Goal: Task Accomplishment & Management: Use online tool/utility

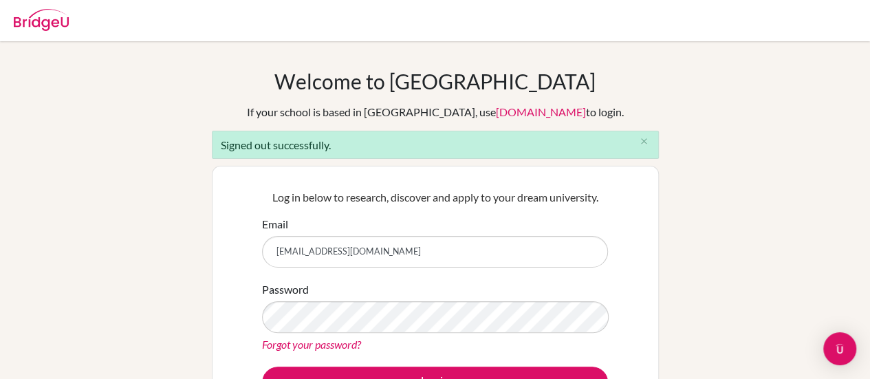
click at [419, 258] on input "hamstica@yahoo.com" at bounding box center [435, 252] width 346 height 32
type input "mindy.swisher@paca.com.br"
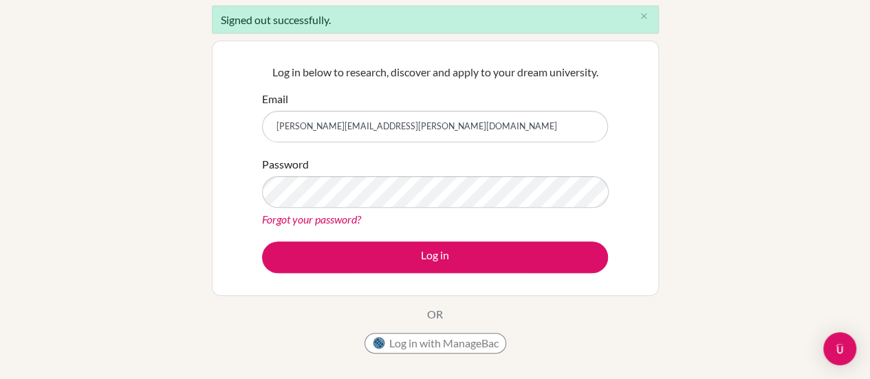
scroll to position [154, 0]
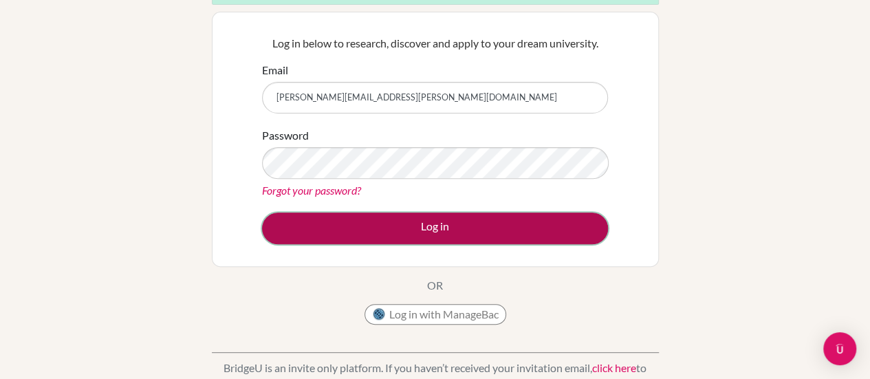
click at [417, 232] on button "Log in" at bounding box center [435, 228] width 346 height 32
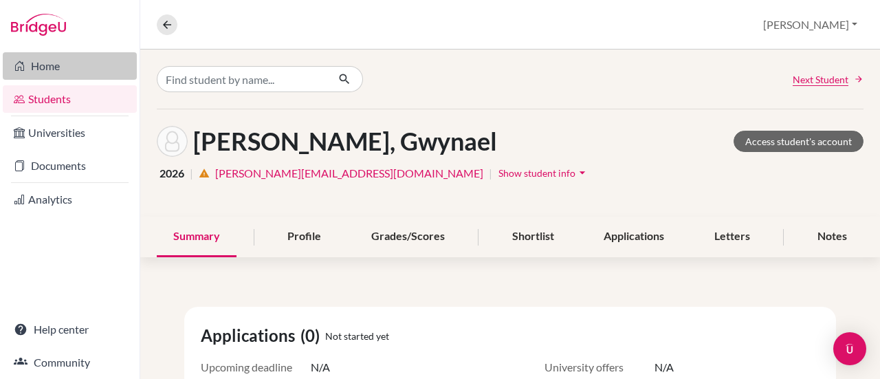
click at [30, 74] on link "Home" at bounding box center [70, 65] width 134 height 27
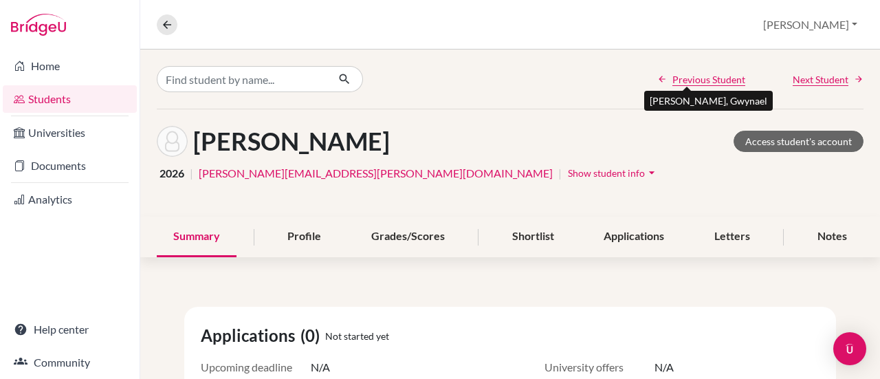
click at [699, 77] on span "Previous Student" at bounding box center [708, 79] width 73 height 14
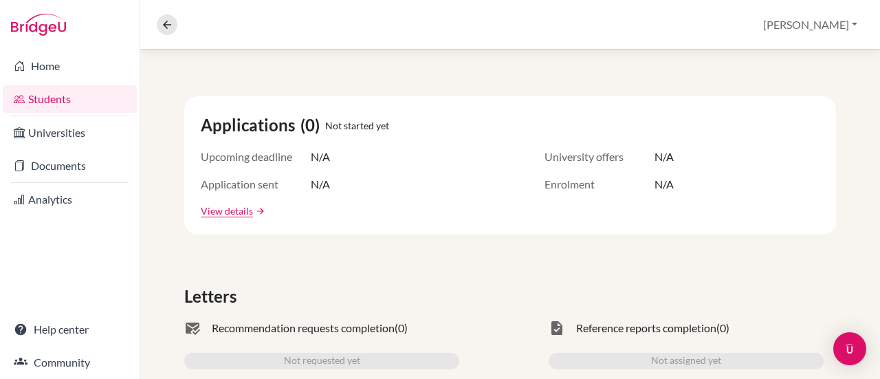
scroll to position [210, 0]
click at [225, 210] on link "View details" at bounding box center [227, 211] width 52 height 14
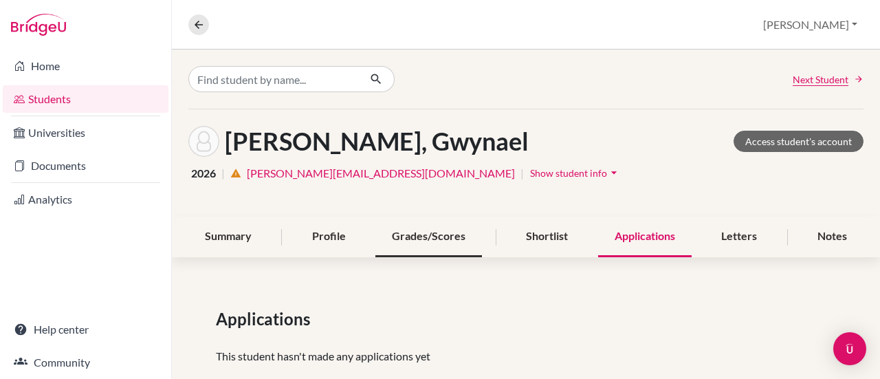
scroll to position [28, 0]
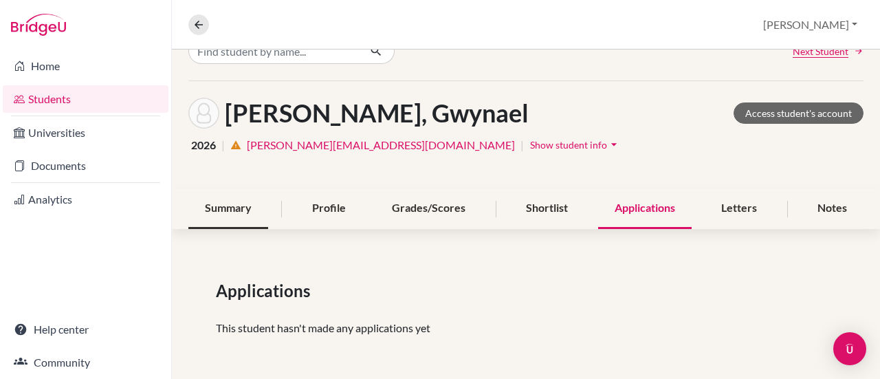
click at [213, 208] on div "Summary" at bounding box center [228, 208] width 80 height 41
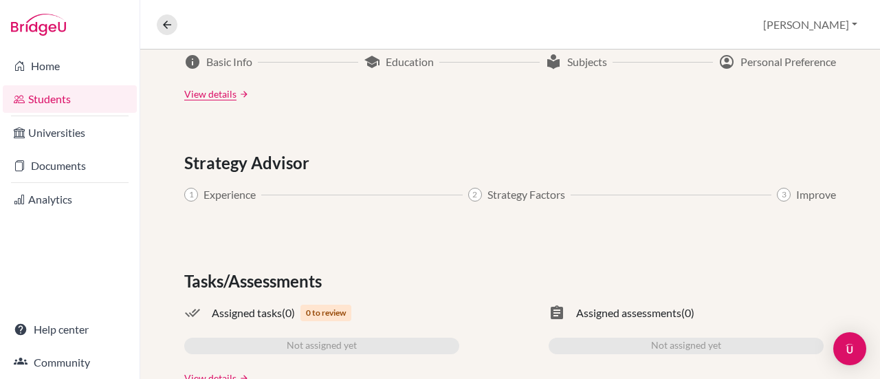
scroll to position [829, 0]
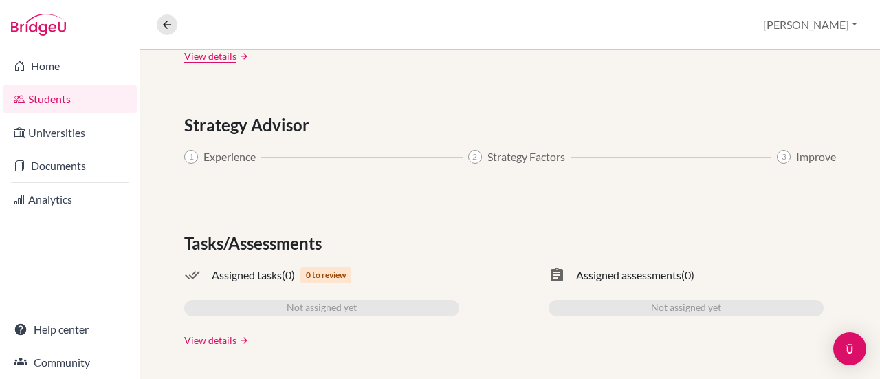
click at [188, 344] on link "View details" at bounding box center [210, 340] width 52 height 14
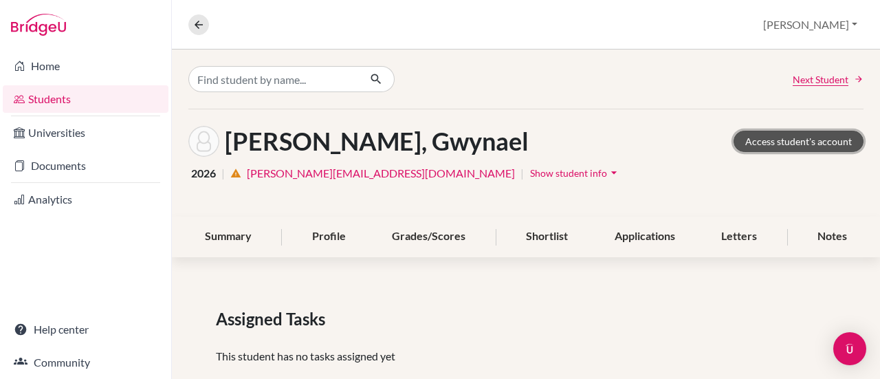
click at [788, 142] on link "Access student's account" at bounding box center [798, 141] width 130 height 21
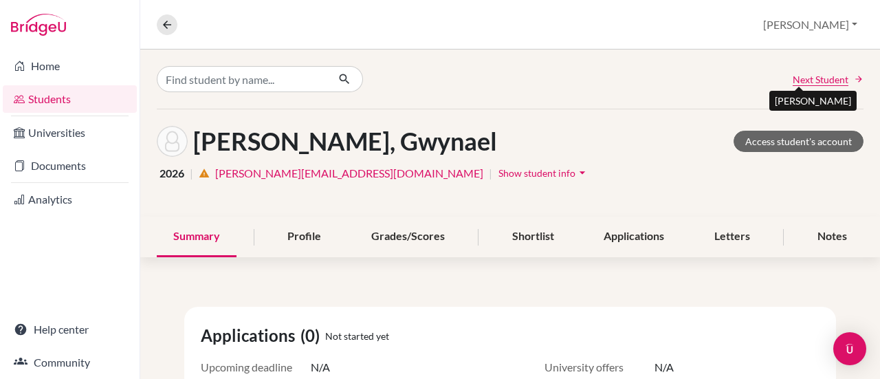
click at [817, 72] on span "Next Student" at bounding box center [821, 79] width 56 height 14
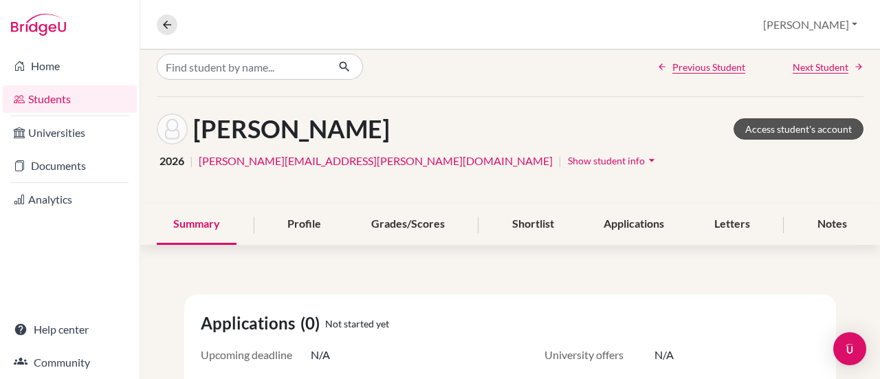
scroll to position [12, 0]
click at [823, 63] on span "Next Student" at bounding box center [821, 67] width 56 height 14
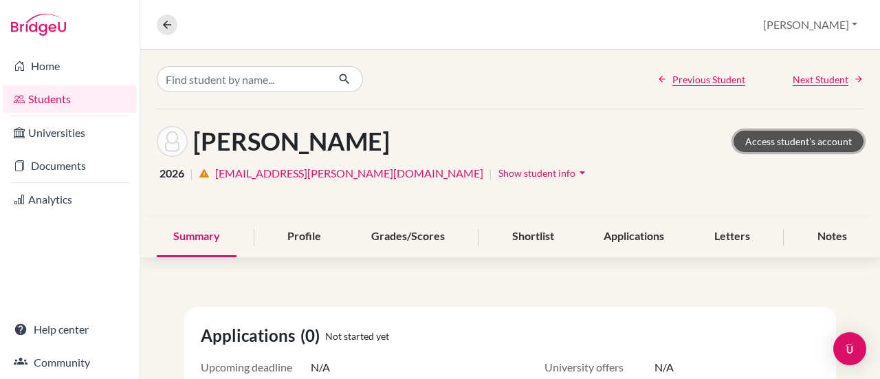
click at [773, 146] on link "Access student's account" at bounding box center [798, 141] width 130 height 21
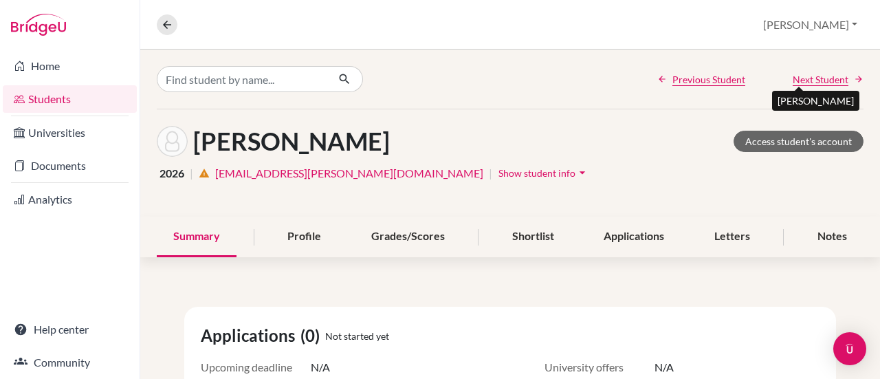
click at [819, 76] on span "Next Student" at bounding box center [821, 79] width 56 height 14
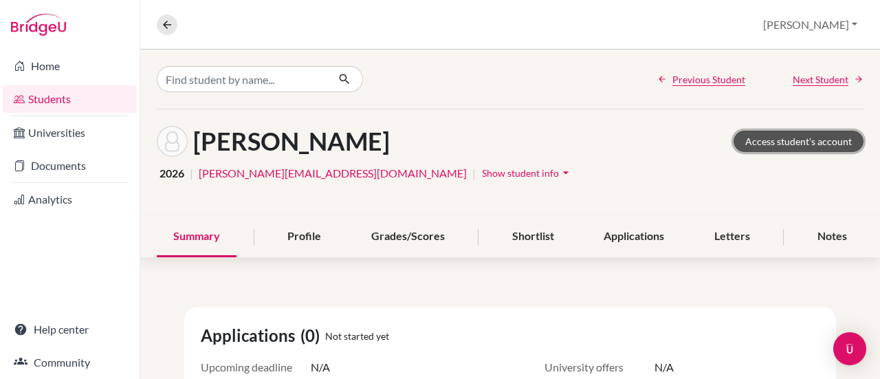
click at [788, 142] on link "Access student's account" at bounding box center [798, 141] width 130 height 21
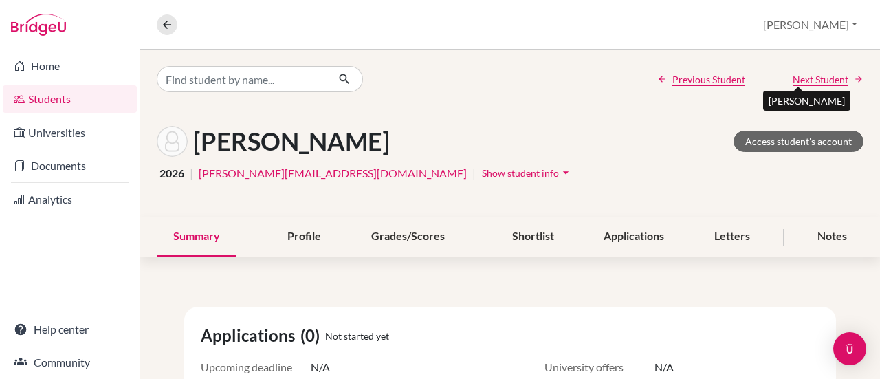
click at [800, 80] on span "Next Student" at bounding box center [821, 79] width 56 height 14
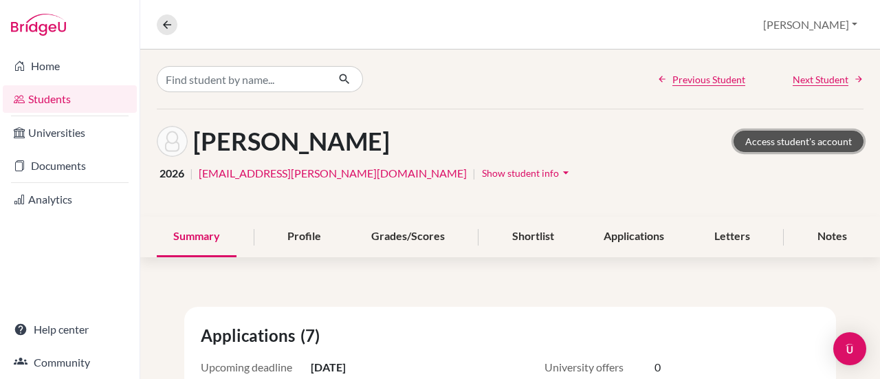
click at [803, 151] on link "Access student's account" at bounding box center [798, 141] width 130 height 21
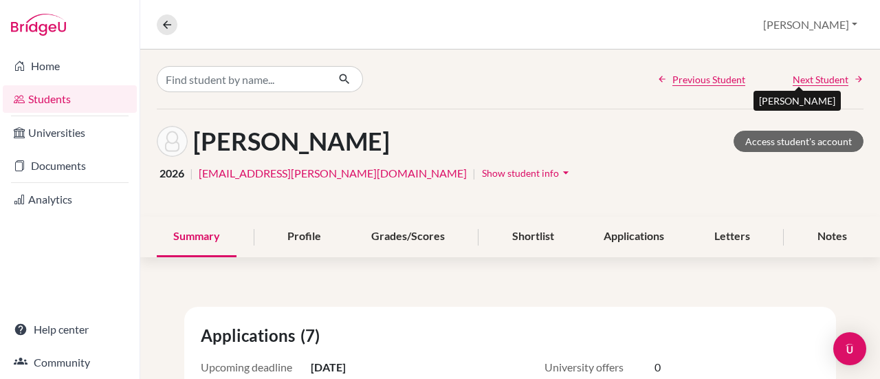
click at [804, 84] on span "Next Student" at bounding box center [821, 79] width 56 height 14
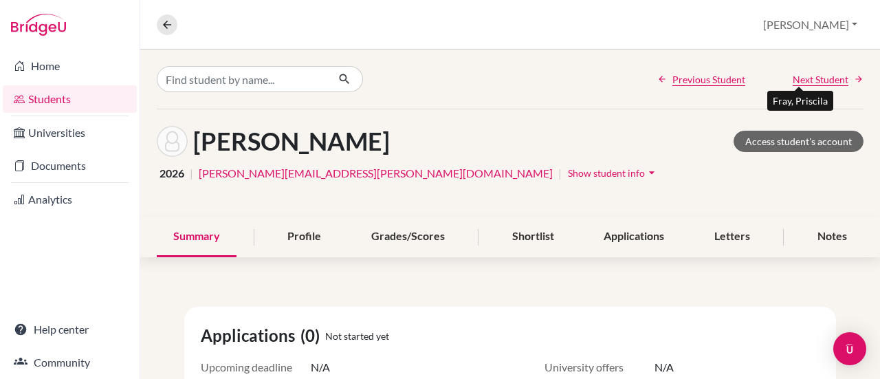
click at [825, 74] on span "Next Student" at bounding box center [821, 79] width 56 height 14
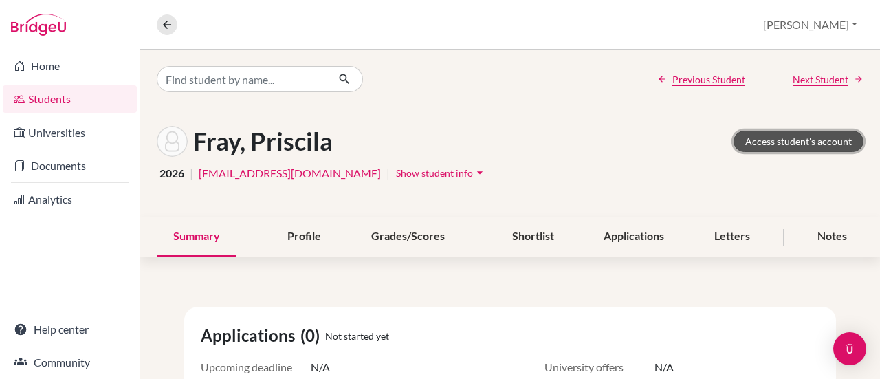
click at [793, 139] on link "Access student's account" at bounding box center [798, 141] width 130 height 21
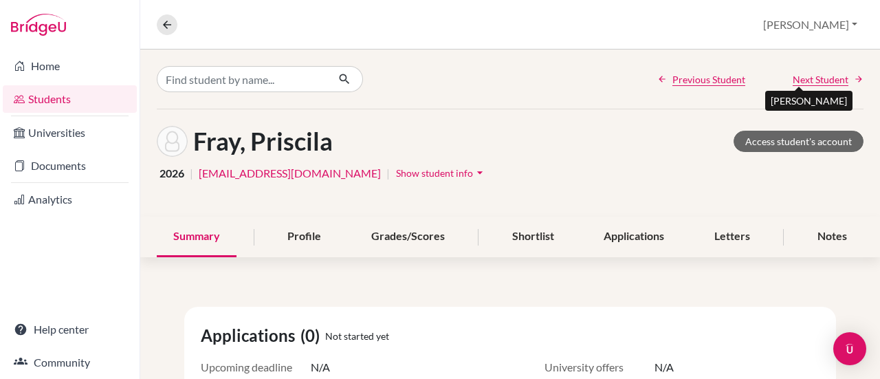
click at [803, 72] on span "Next Student" at bounding box center [821, 79] width 56 height 14
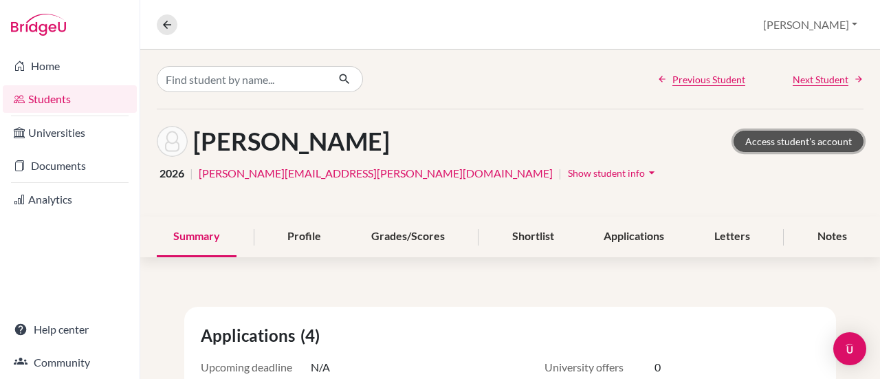
click at [780, 134] on link "Access student's account" at bounding box center [798, 141] width 130 height 21
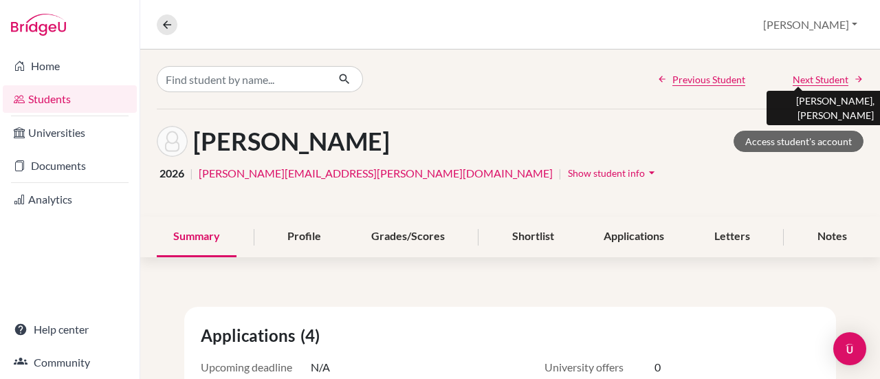
click at [820, 80] on span "Next Student" at bounding box center [821, 79] width 56 height 14
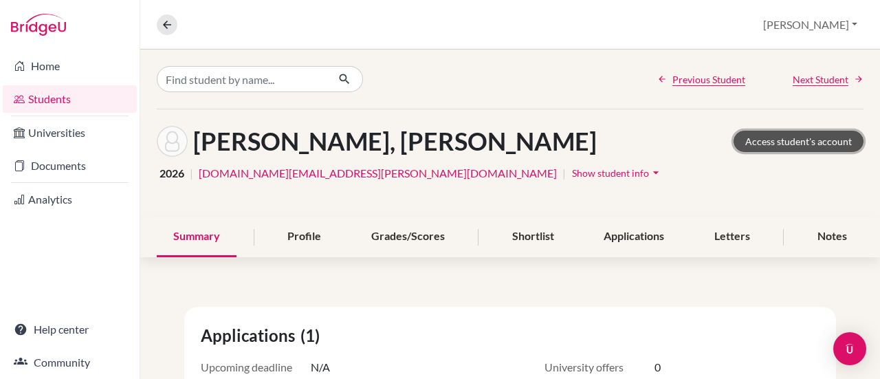
click at [804, 134] on link "Access student's account" at bounding box center [798, 141] width 130 height 21
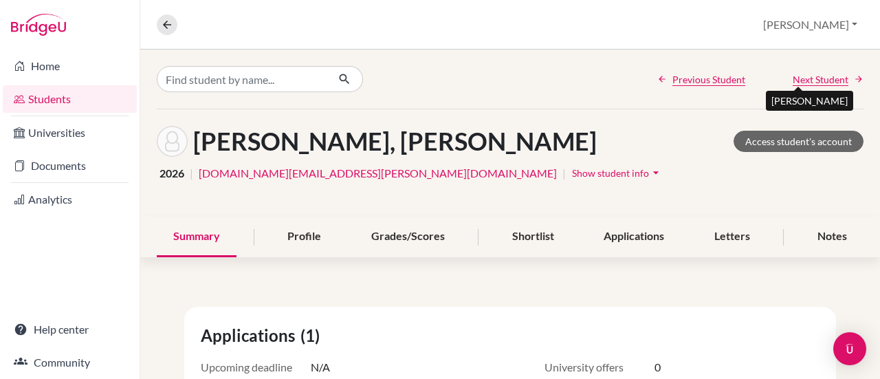
click at [819, 78] on span "Next Student" at bounding box center [821, 79] width 56 height 14
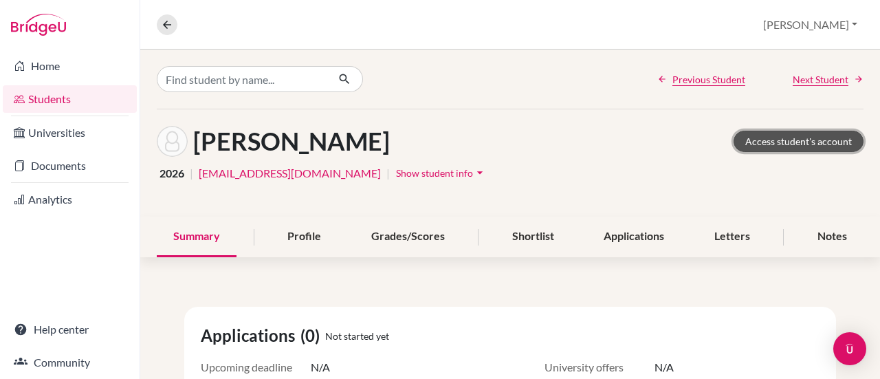
click at [783, 145] on link "Access student's account" at bounding box center [798, 141] width 130 height 21
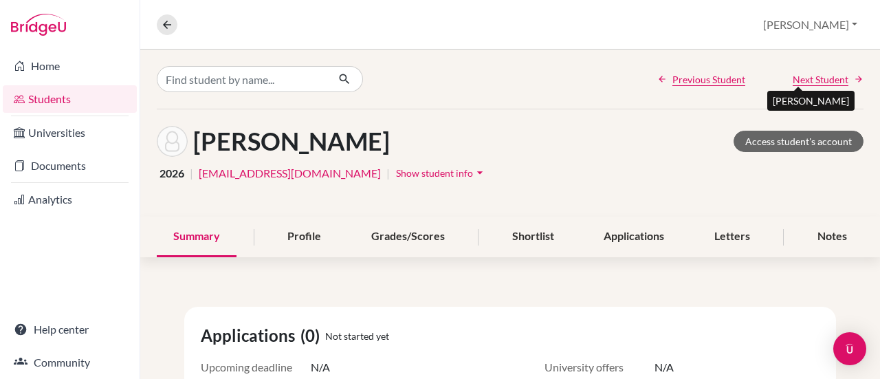
click at [806, 78] on span "Next Student" at bounding box center [821, 79] width 56 height 14
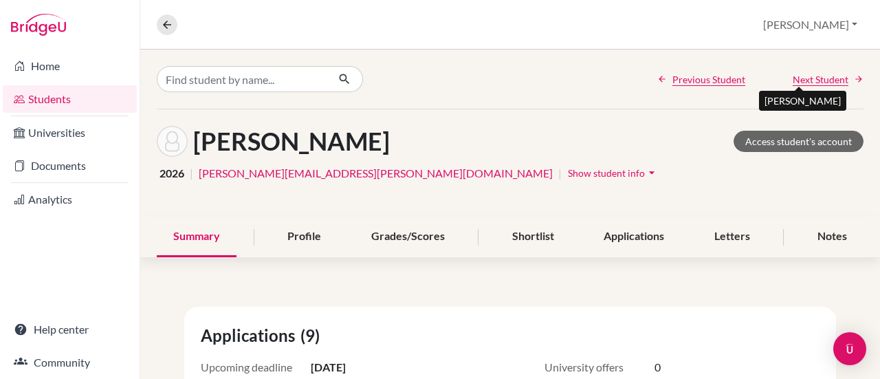
click at [804, 79] on span "Next Student" at bounding box center [821, 79] width 56 height 14
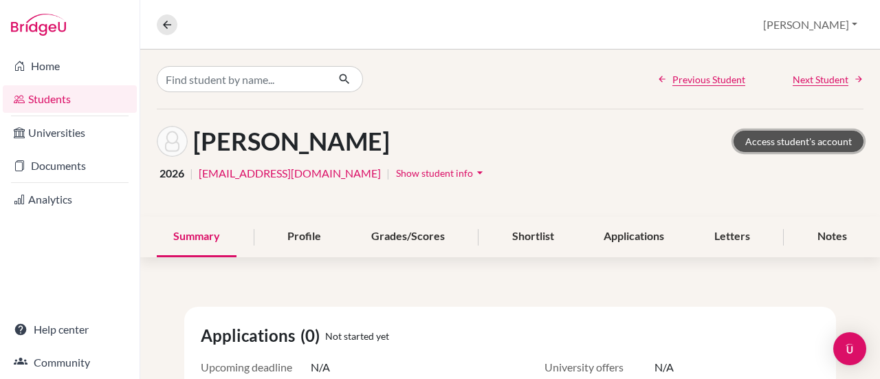
click at [792, 135] on link "Access student's account" at bounding box center [798, 141] width 130 height 21
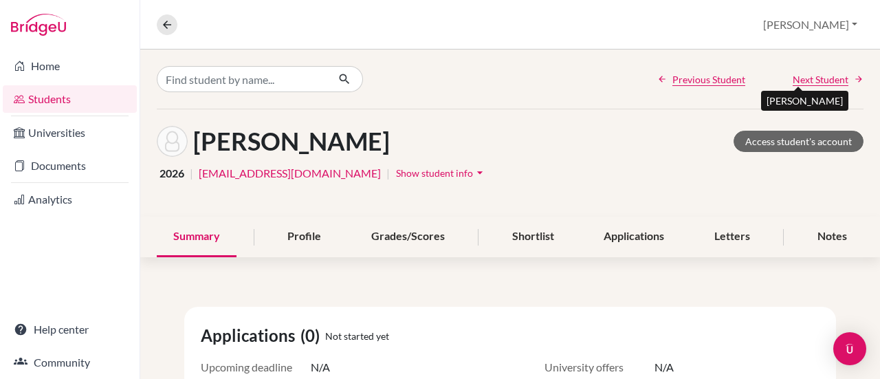
click at [806, 73] on span "Next Student" at bounding box center [821, 79] width 56 height 14
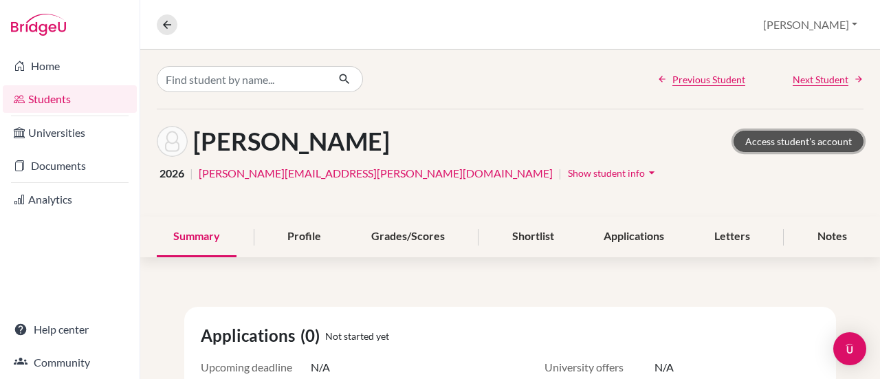
click at [795, 141] on link "Access student's account" at bounding box center [798, 141] width 130 height 21
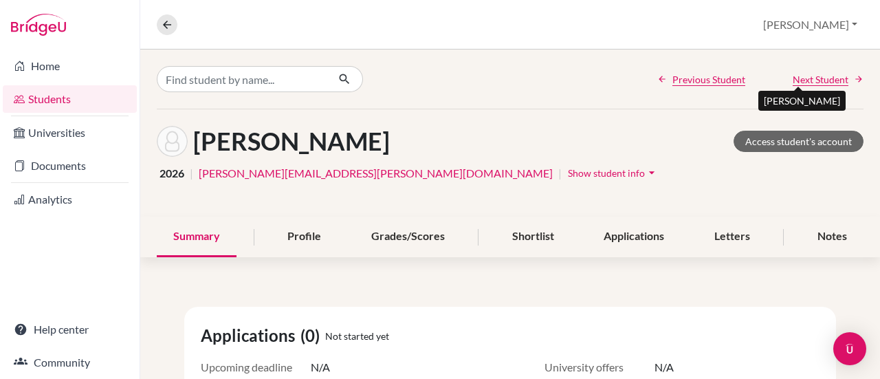
click at [808, 83] on span "Next Student" at bounding box center [821, 79] width 56 height 14
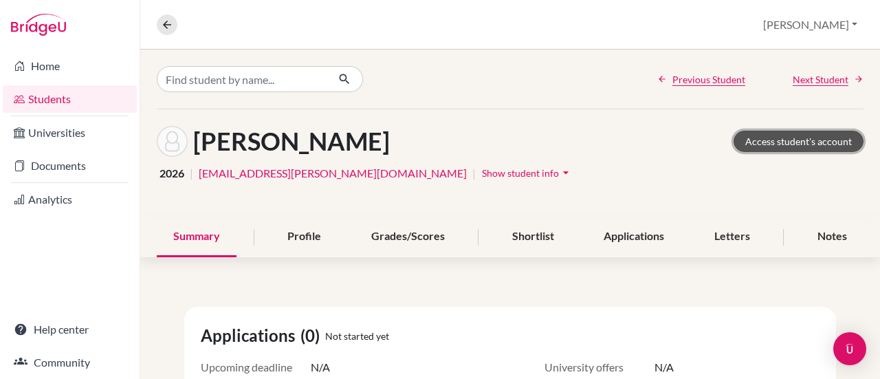
click at [795, 140] on link "Access student's account" at bounding box center [798, 141] width 130 height 21
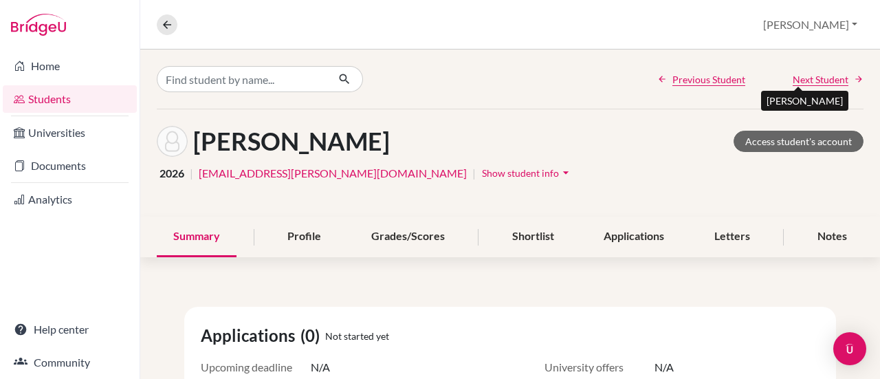
click at [817, 76] on span "Next Student" at bounding box center [821, 79] width 56 height 14
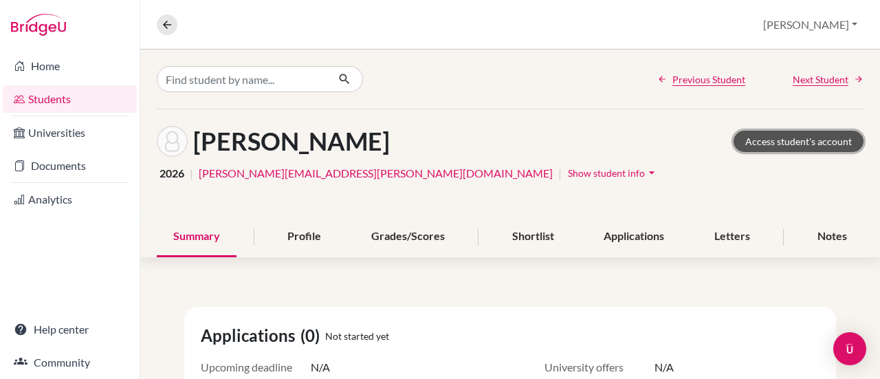
click at [800, 141] on link "Access student's account" at bounding box center [798, 141] width 130 height 21
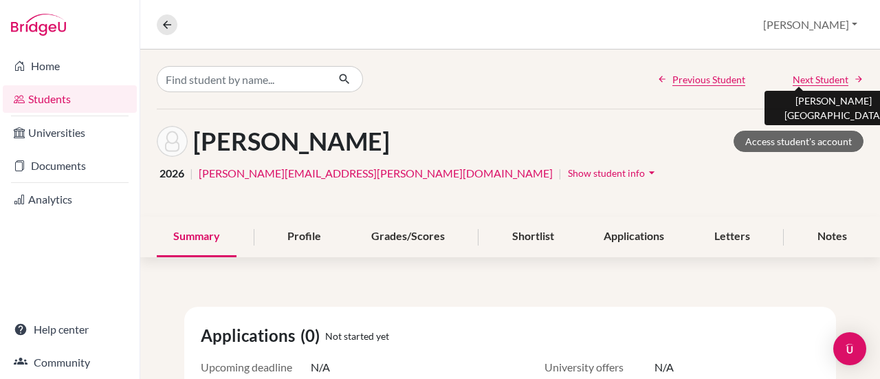
click at [804, 78] on span "Next Student" at bounding box center [821, 79] width 56 height 14
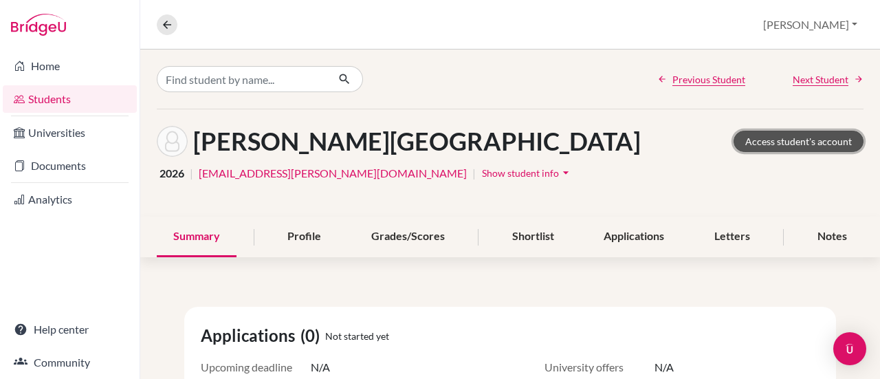
click at [788, 141] on link "Access student's account" at bounding box center [798, 141] width 130 height 21
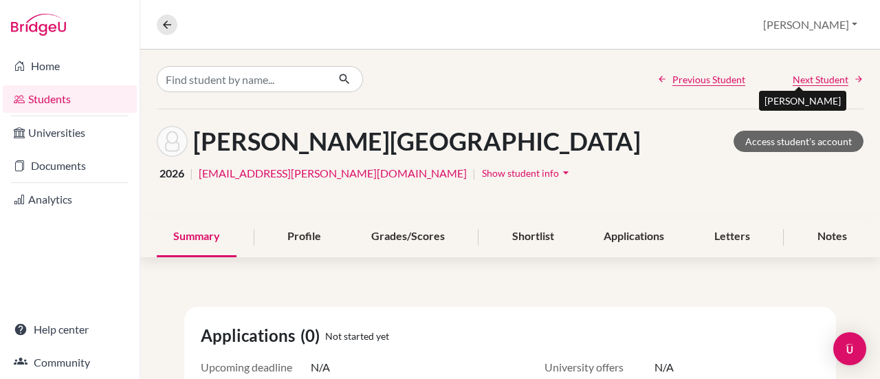
click at [803, 82] on span "Next Student" at bounding box center [821, 79] width 56 height 14
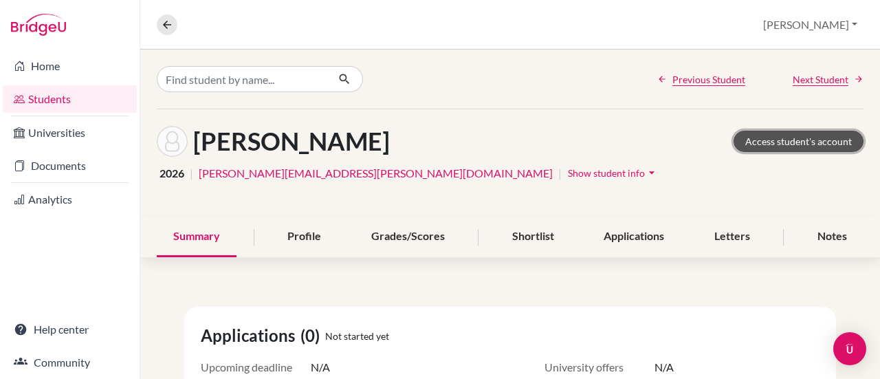
click at [789, 135] on link "Access student's account" at bounding box center [798, 141] width 130 height 21
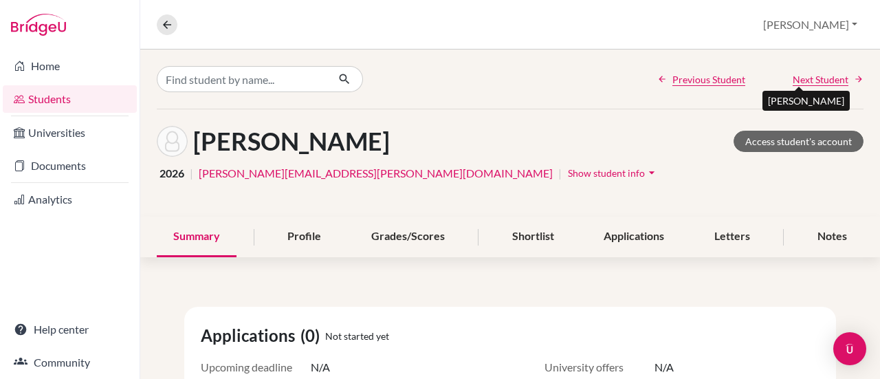
click at [809, 78] on span "Next Student" at bounding box center [821, 79] width 56 height 14
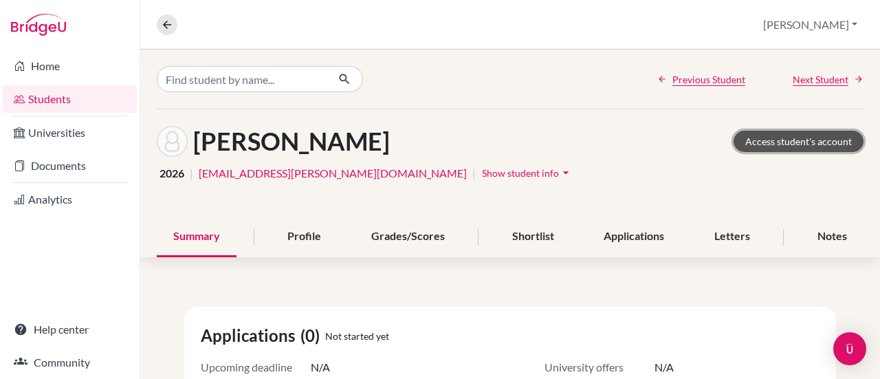
click at [769, 140] on link "Access student's account" at bounding box center [798, 141] width 130 height 21
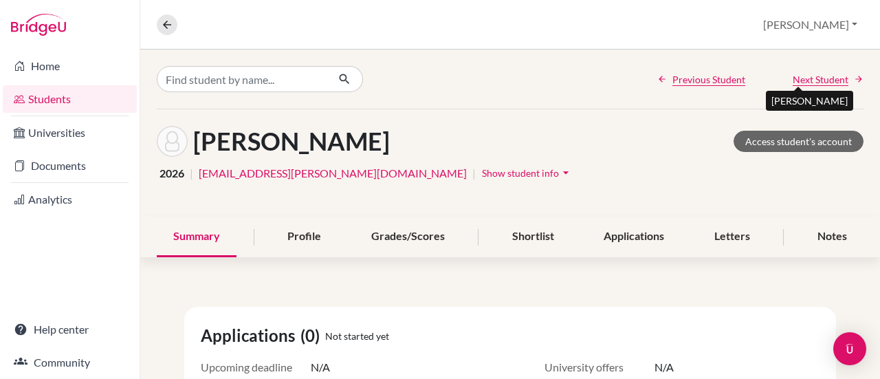
click at [821, 78] on span "Next Student" at bounding box center [821, 79] width 56 height 14
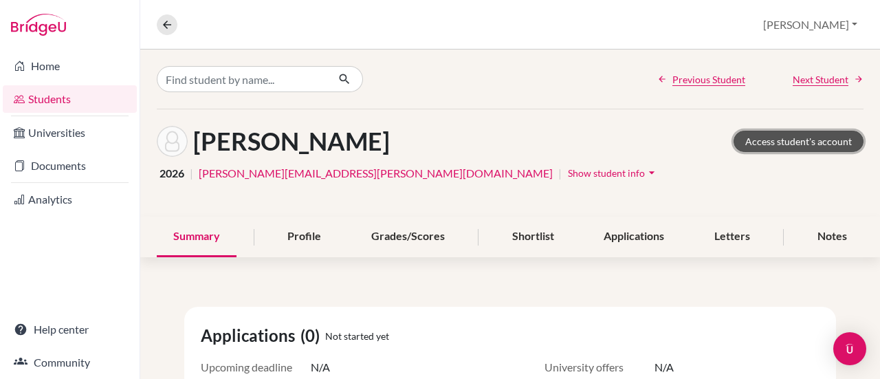
click at [797, 136] on link "Access student's account" at bounding box center [798, 141] width 130 height 21
click at [819, 85] on div "Previous Student Next Student" at bounding box center [510, 78] width 740 height 59
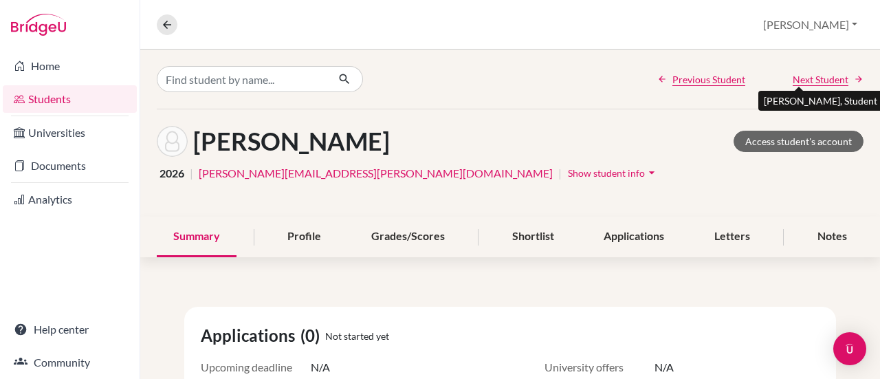
click at [819, 85] on span "Next Student" at bounding box center [821, 79] width 56 height 14
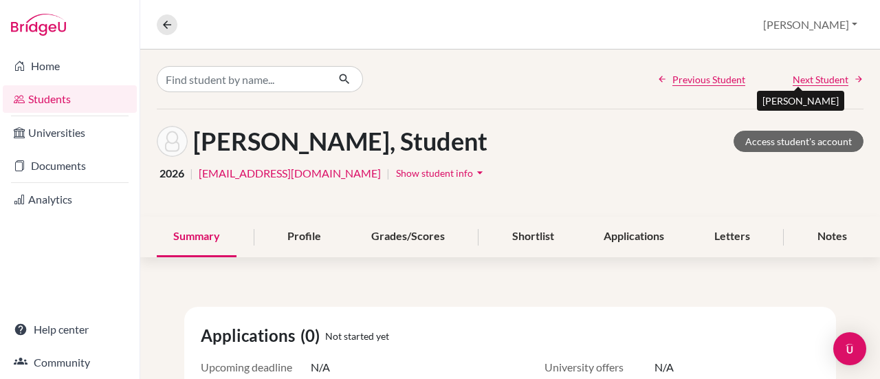
click at [819, 85] on span "Next Student" at bounding box center [821, 79] width 56 height 14
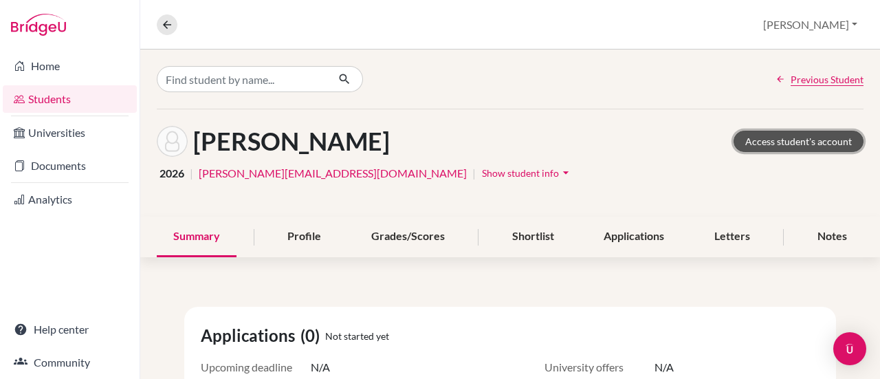
click at [777, 133] on link "Access student's account" at bounding box center [798, 141] width 130 height 21
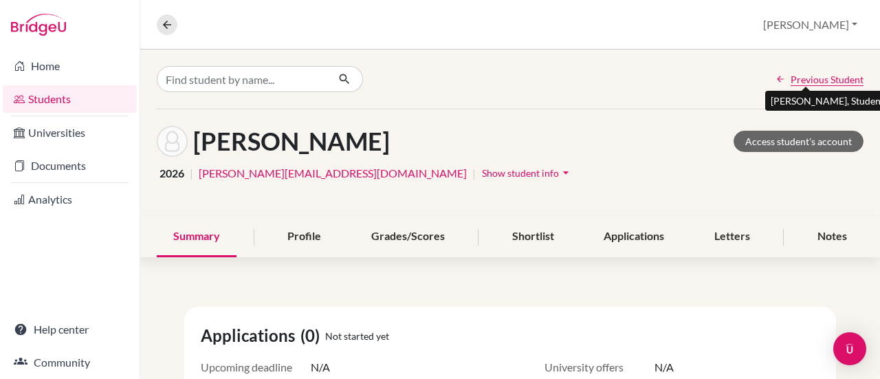
click at [810, 80] on span "Previous Student" at bounding box center [827, 79] width 73 height 14
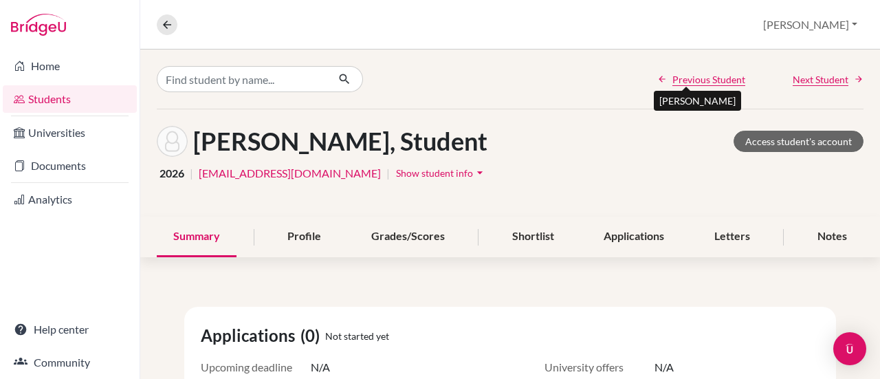
click at [696, 78] on span "Previous Student" at bounding box center [708, 79] width 73 height 14
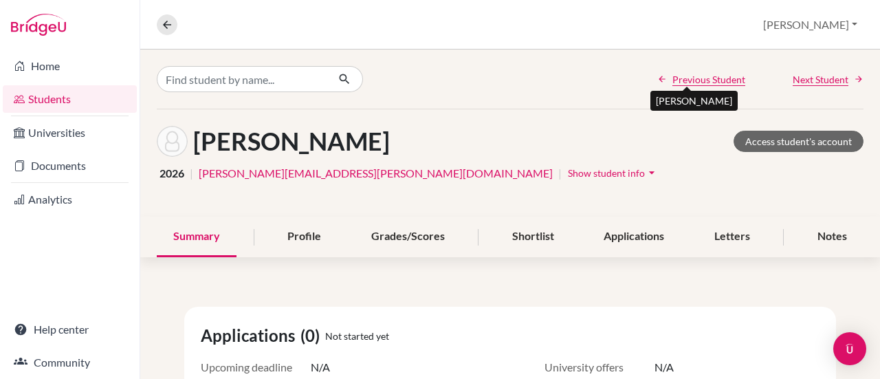
click at [696, 78] on span "Previous Student" at bounding box center [708, 79] width 73 height 14
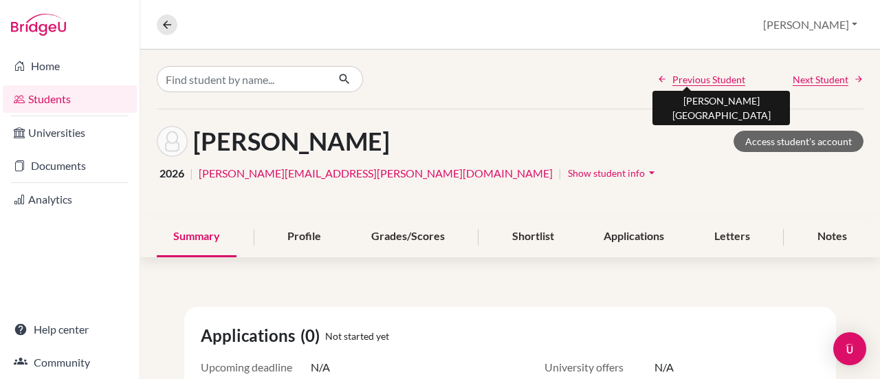
click at [693, 74] on span "Previous Student" at bounding box center [708, 79] width 73 height 14
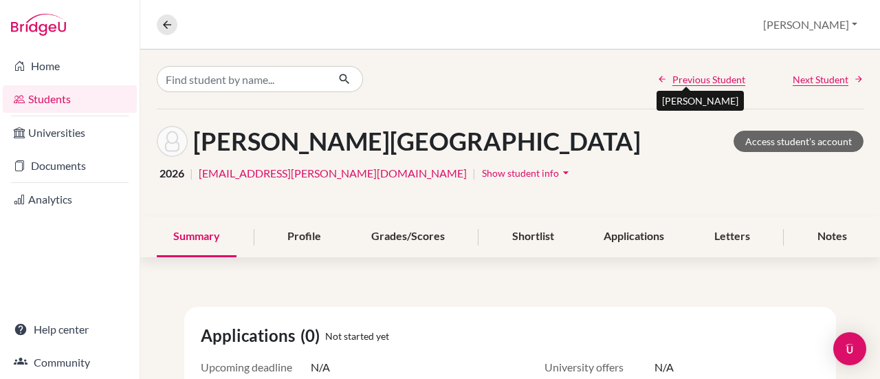
click at [693, 74] on span "Previous Student" at bounding box center [708, 79] width 73 height 14
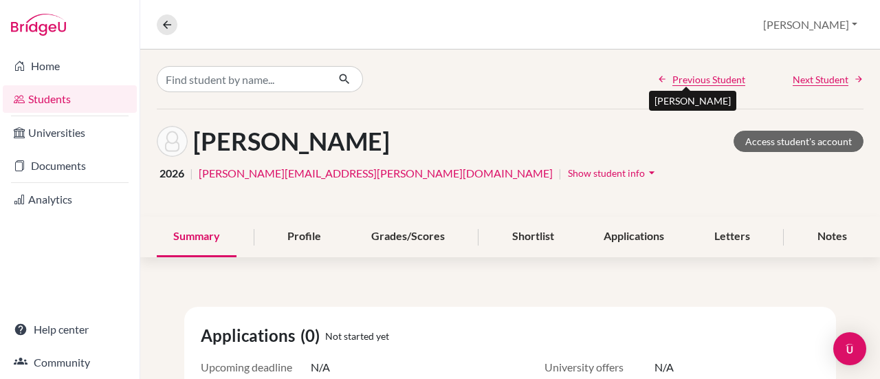
click at [683, 79] on span "Previous Student" at bounding box center [708, 79] width 73 height 14
click at [687, 85] on span "Previous Student" at bounding box center [708, 79] width 73 height 14
click at [708, 83] on span "Previous Student" at bounding box center [708, 79] width 73 height 14
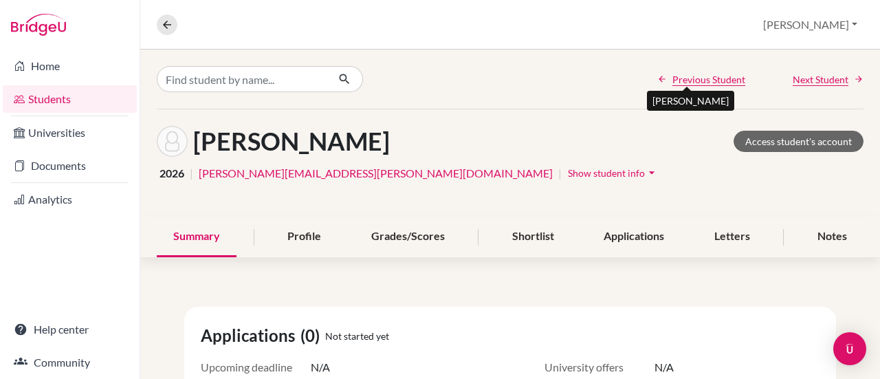
click at [708, 83] on span "Previous Student" at bounding box center [708, 79] width 73 height 14
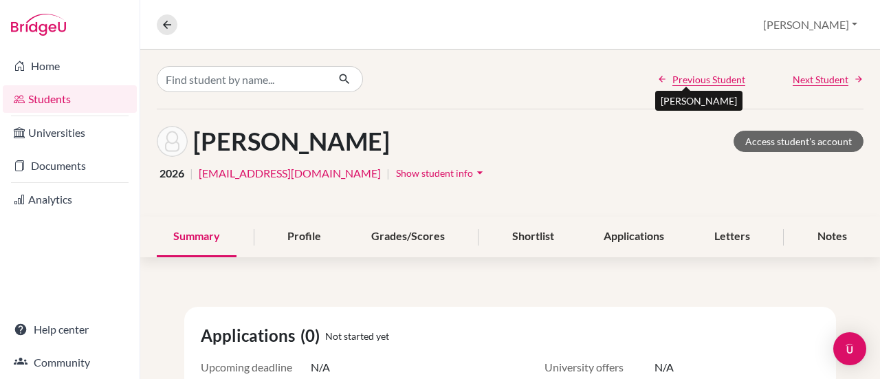
click at [708, 83] on span "Previous Student" at bounding box center [708, 79] width 73 height 14
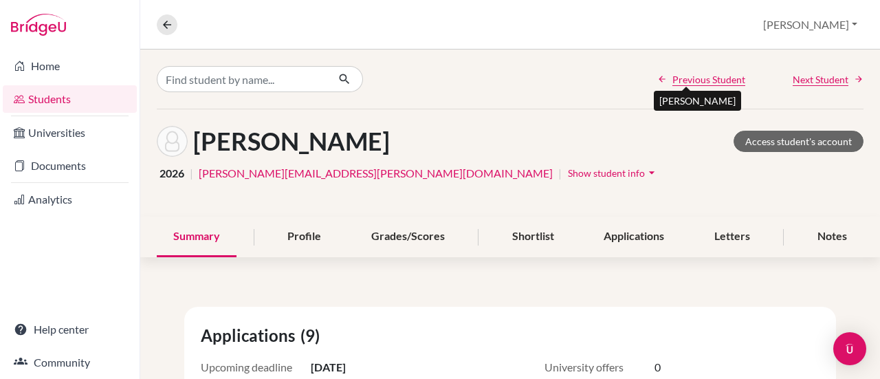
click at [708, 83] on span "Previous Student" at bounding box center [708, 79] width 73 height 14
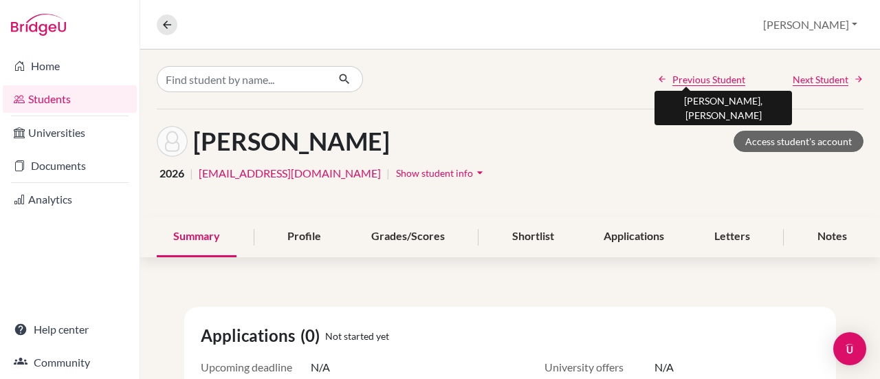
click at [708, 83] on span "Previous Student" at bounding box center [708, 79] width 73 height 14
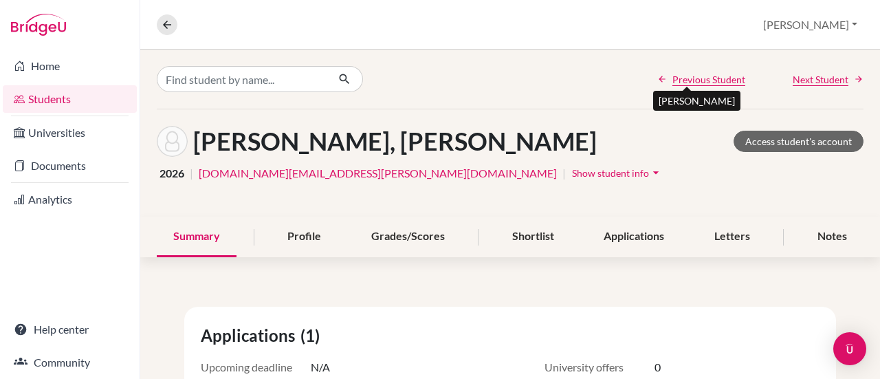
click at [708, 83] on span "Previous Student" at bounding box center [708, 79] width 73 height 14
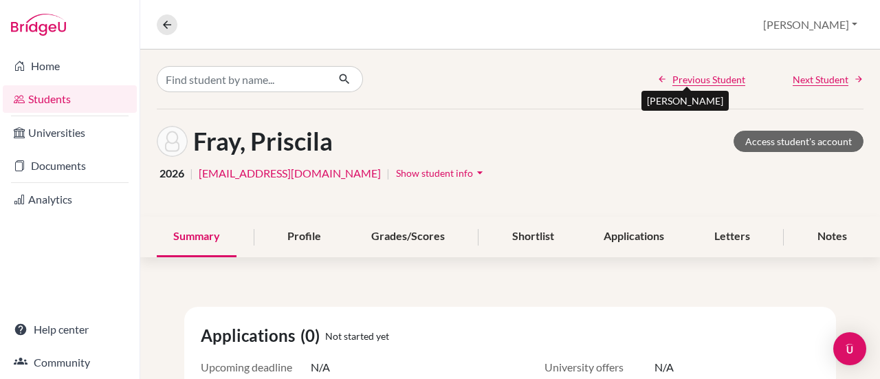
click at [708, 83] on span "Previous Student" at bounding box center [708, 79] width 73 height 14
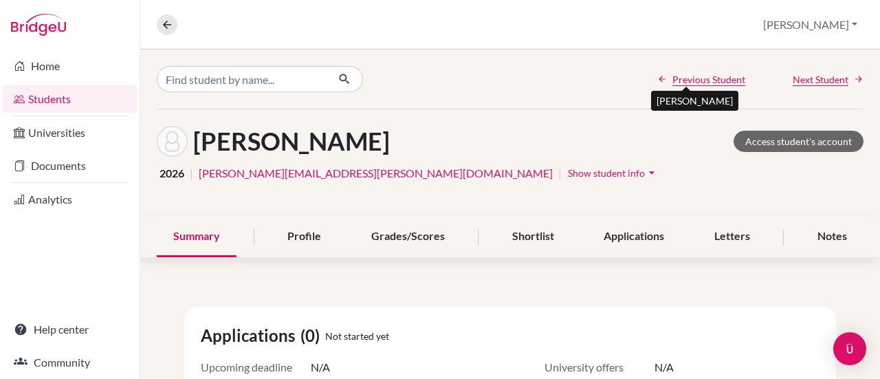
click at [708, 83] on span "Previous Student" at bounding box center [708, 79] width 73 height 14
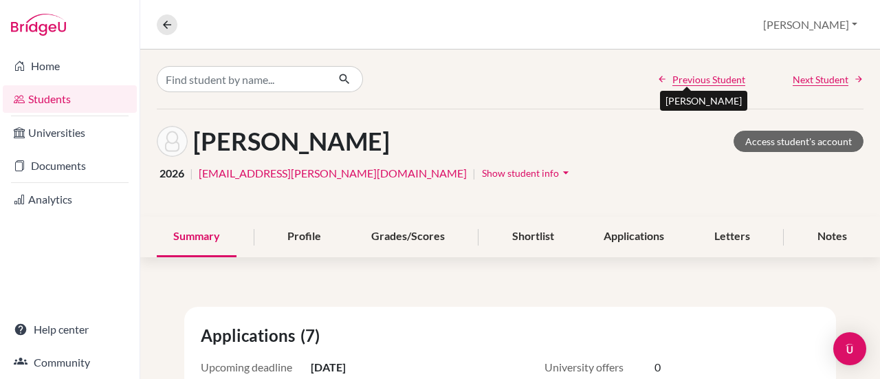
click at [708, 83] on span "Previous Student" at bounding box center [708, 79] width 73 height 14
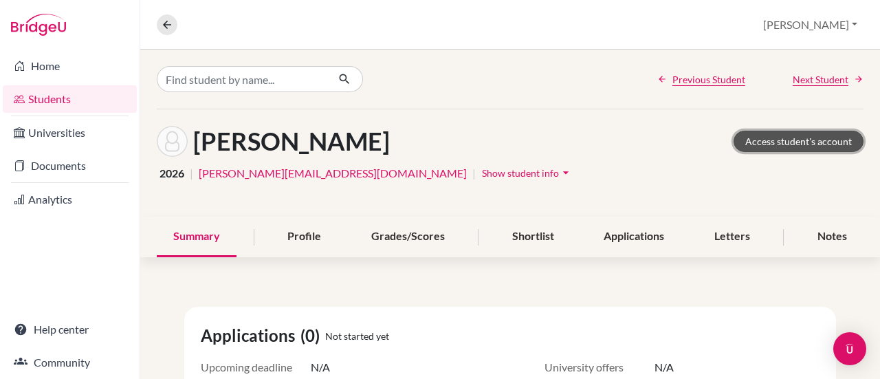
click at [788, 139] on link "Access student's account" at bounding box center [798, 141] width 130 height 21
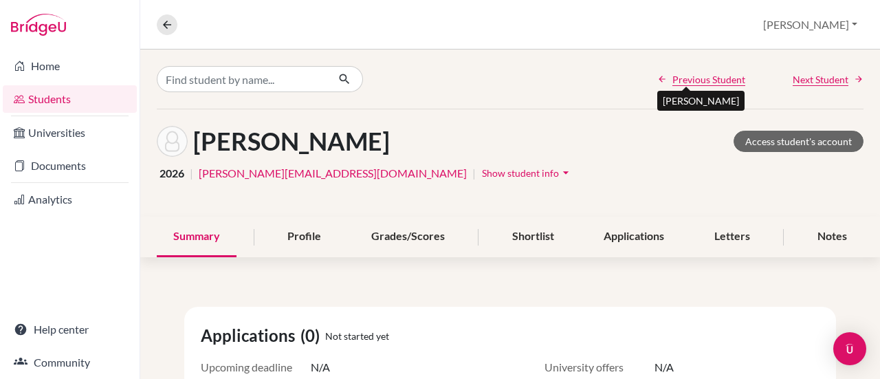
click at [705, 78] on span "Previous Student" at bounding box center [708, 79] width 73 height 14
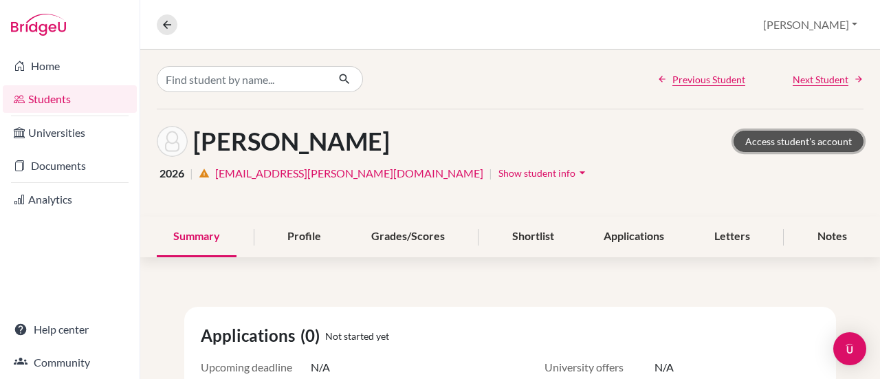
click at [770, 137] on link "Access student's account" at bounding box center [798, 141] width 130 height 21
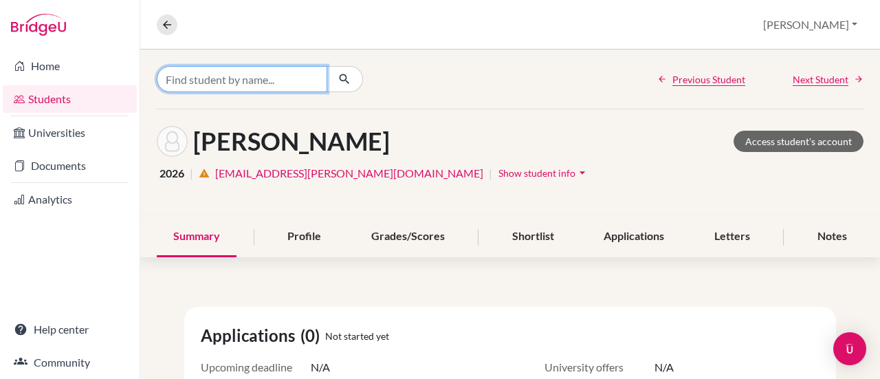
click at [212, 79] on input "Find student by name..." at bounding box center [242, 79] width 170 height 26
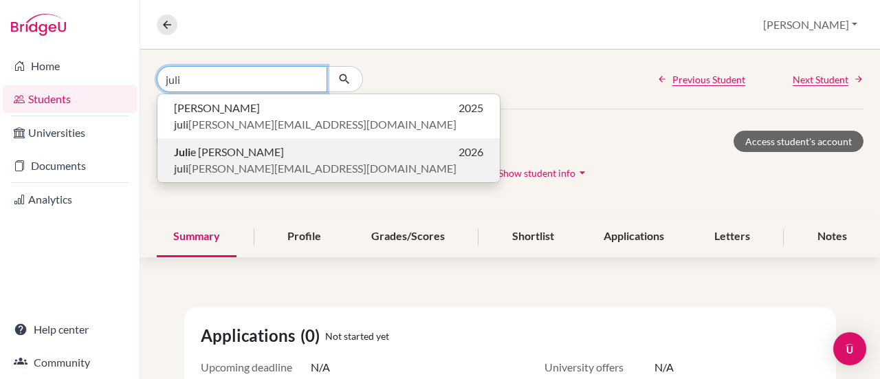
type input "juli"
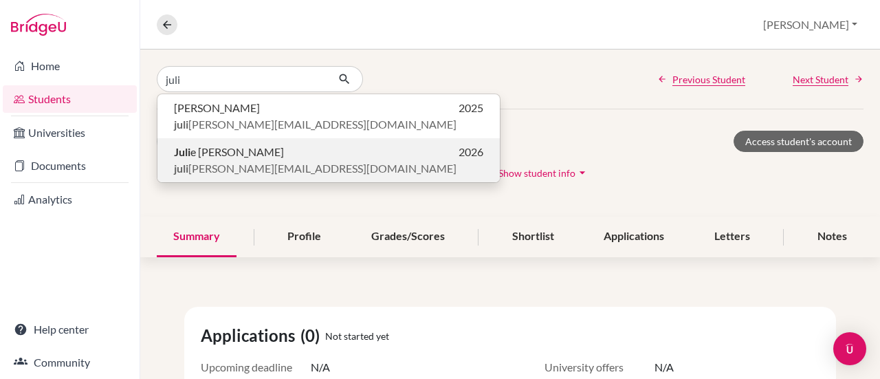
click at [230, 157] on p "[PERSON_NAME] 2026" at bounding box center [328, 152] width 309 height 16
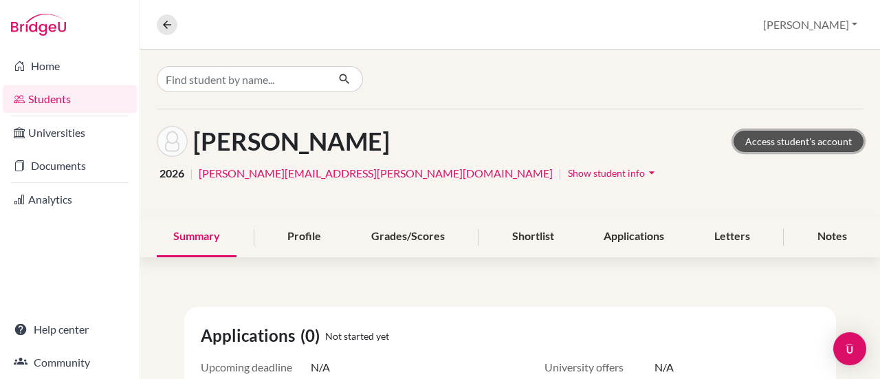
click at [781, 141] on link "Access student's account" at bounding box center [798, 141] width 130 height 21
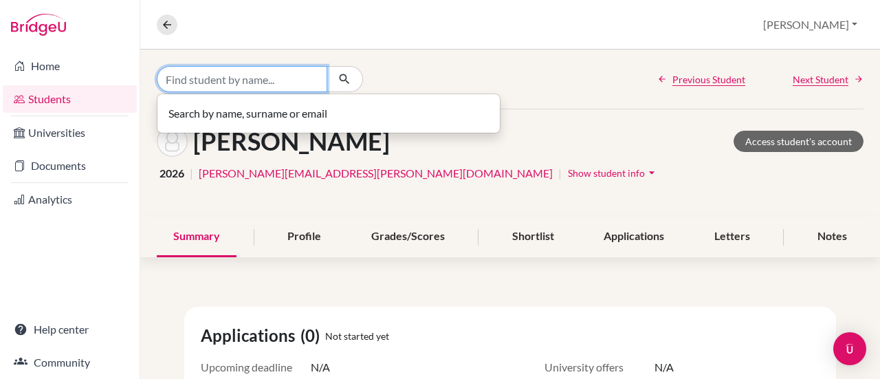
click at [268, 89] on input "Find student by name..." at bounding box center [242, 79] width 170 height 26
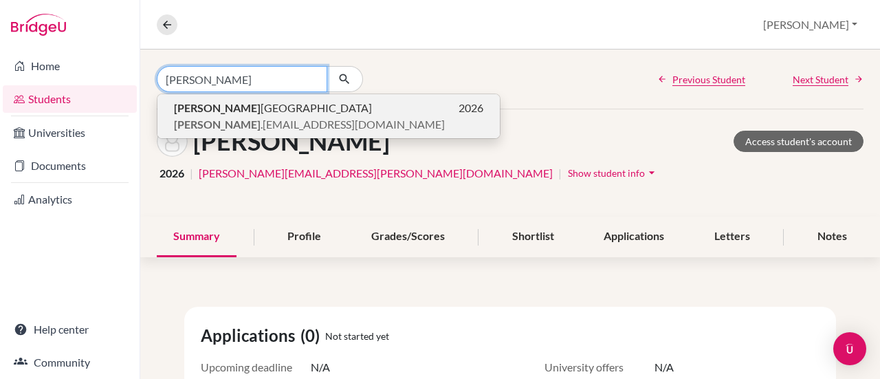
type input "esther"
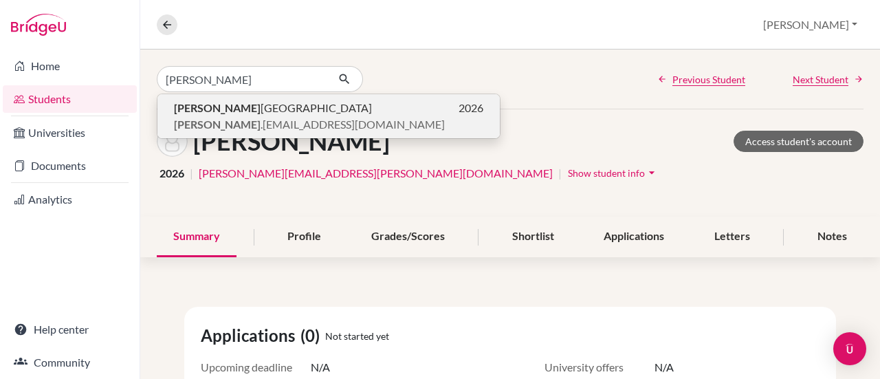
click at [267, 104] on p "Esther Lima 2026" at bounding box center [328, 108] width 309 height 16
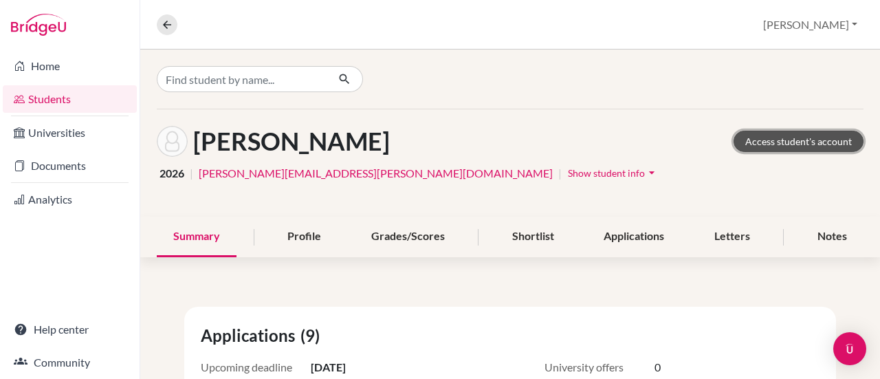
click at [787, 131] on link "Access student's account" at bounding box center [798, 141] width 130 height 21
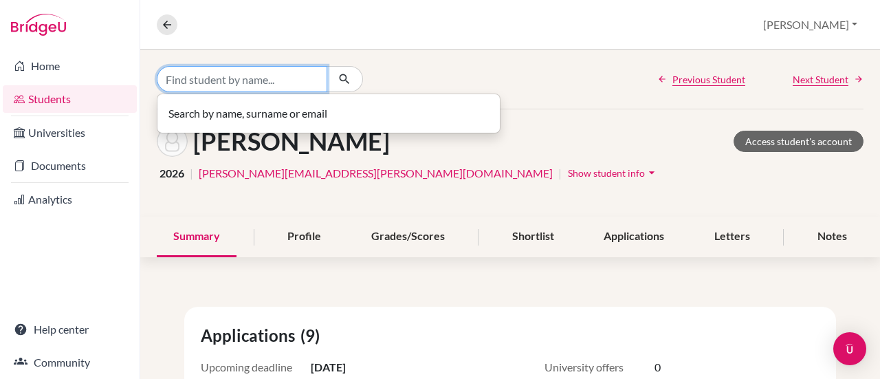
click at [265, 92] on div "Search by name, surname or email" at bounding box center [275, 79] width 236 height 26
type input "lilah"
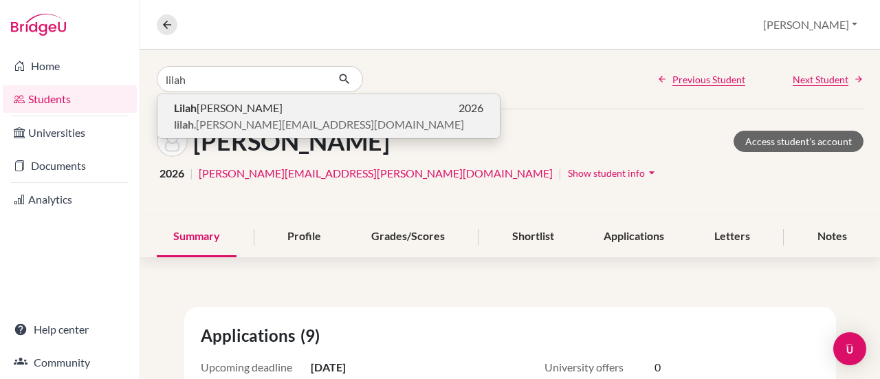
click at [279, 117] on span "lilah .[PERSON_NAME][EMAIL_ADDRESS][DOMAIN_NAME]" at bounding box center [319, 124] width 290 height 16
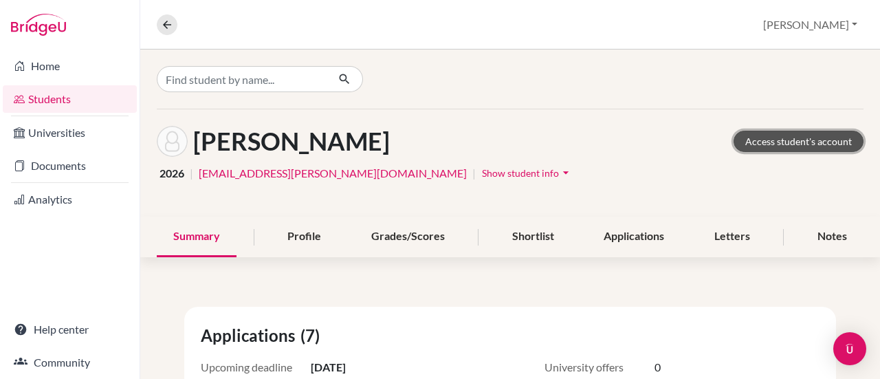
click at [773, 146] on link "Access student's account" at bounding box center [798, 141] width 130 height 21
